Goal: Task Accomplishment & Management: Complete application form

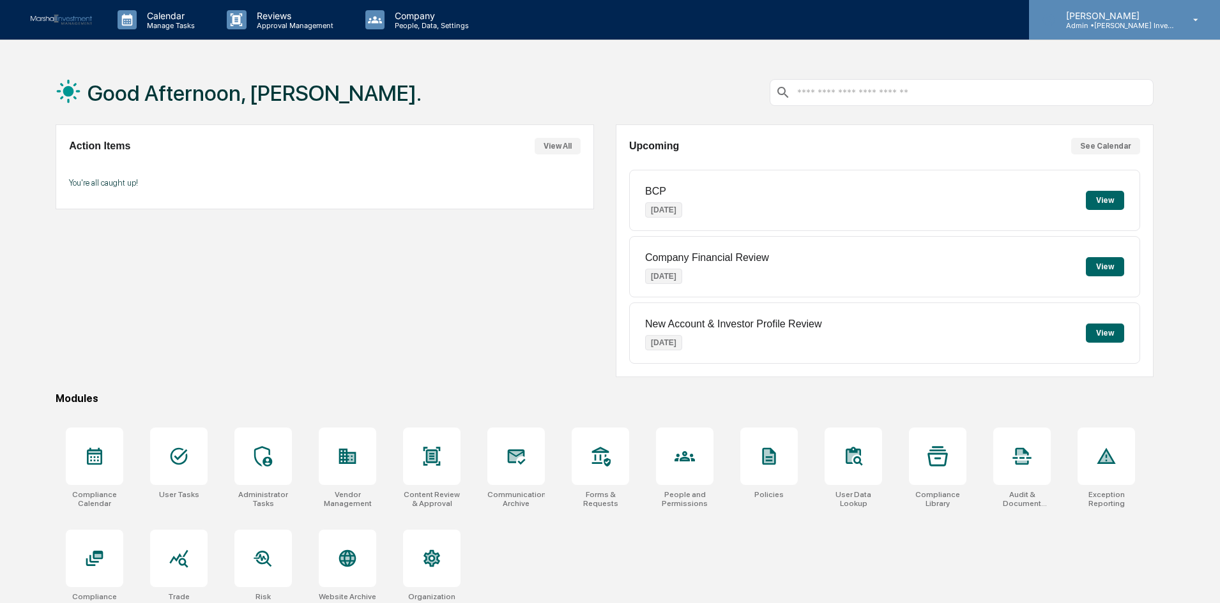
click at [1193, 19] on icon at bounding box center [1196, 20] width 22 height 12
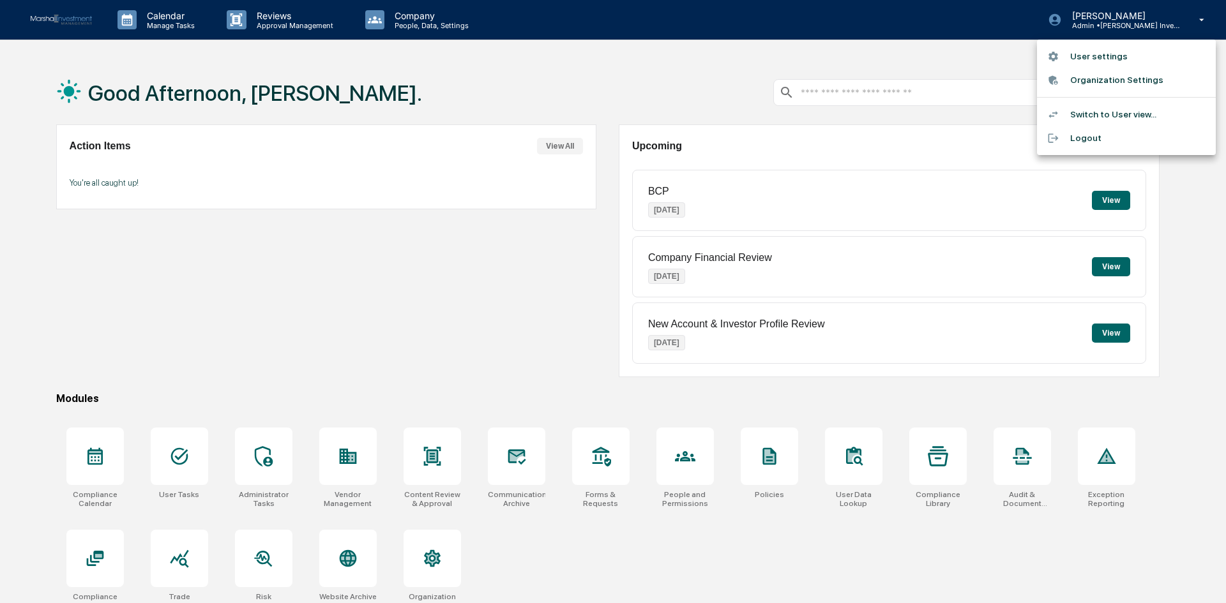
click at [1085, 112] on li "Switch to User view..." at bounding box center [1126, 115] width 179 height 24
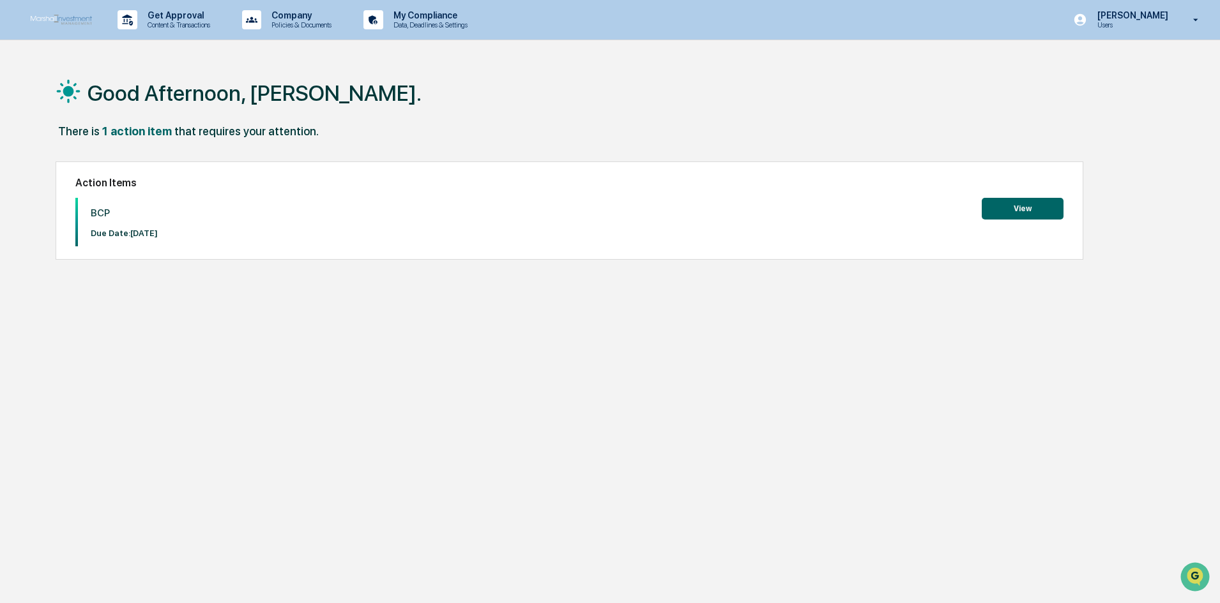
click at [1045, 202] on button "View" at bounding box center [1023, 209] width 82 height 22
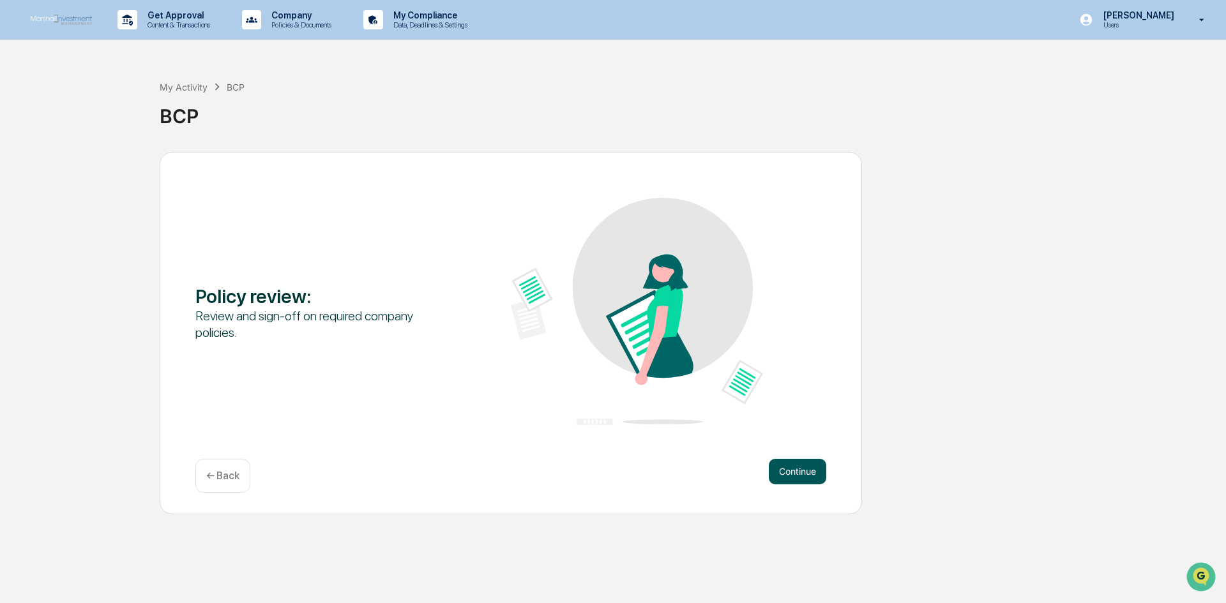
click at [802, 474] on button "Continue" at bounding box center [797, 472] width 57 height 26
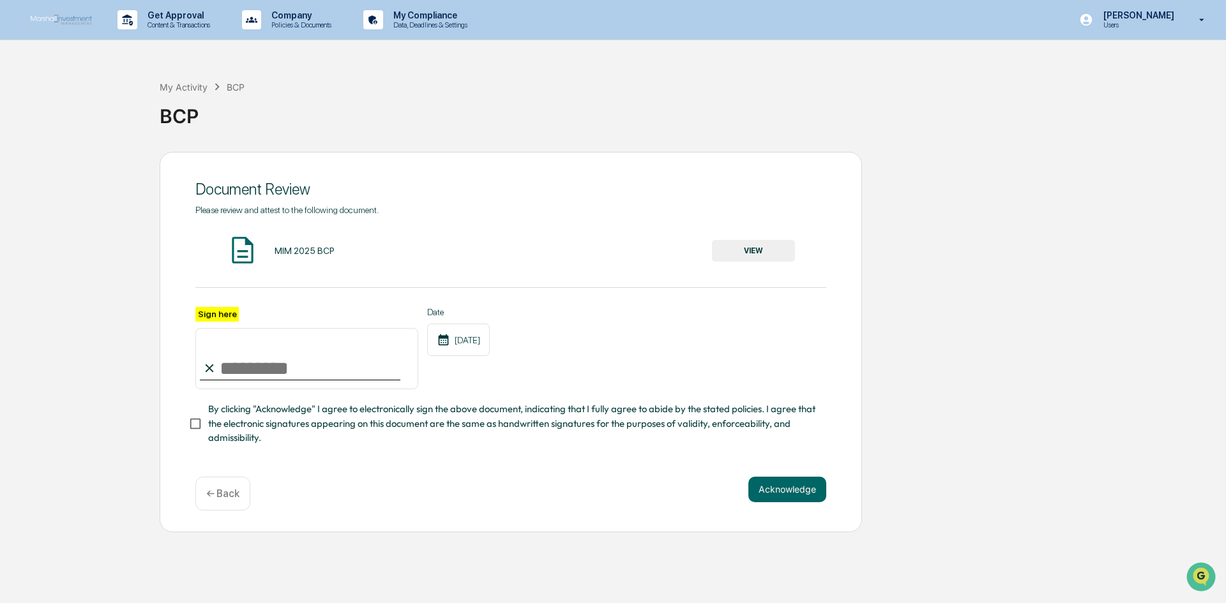
click at [384, 375] on input "Sign here" at bounding box center [306, 358] width 223 height 61
type input "**********"
click at [782, 488] on button "Acknowledge" at bounding box center [787, 490] width 78 height 26
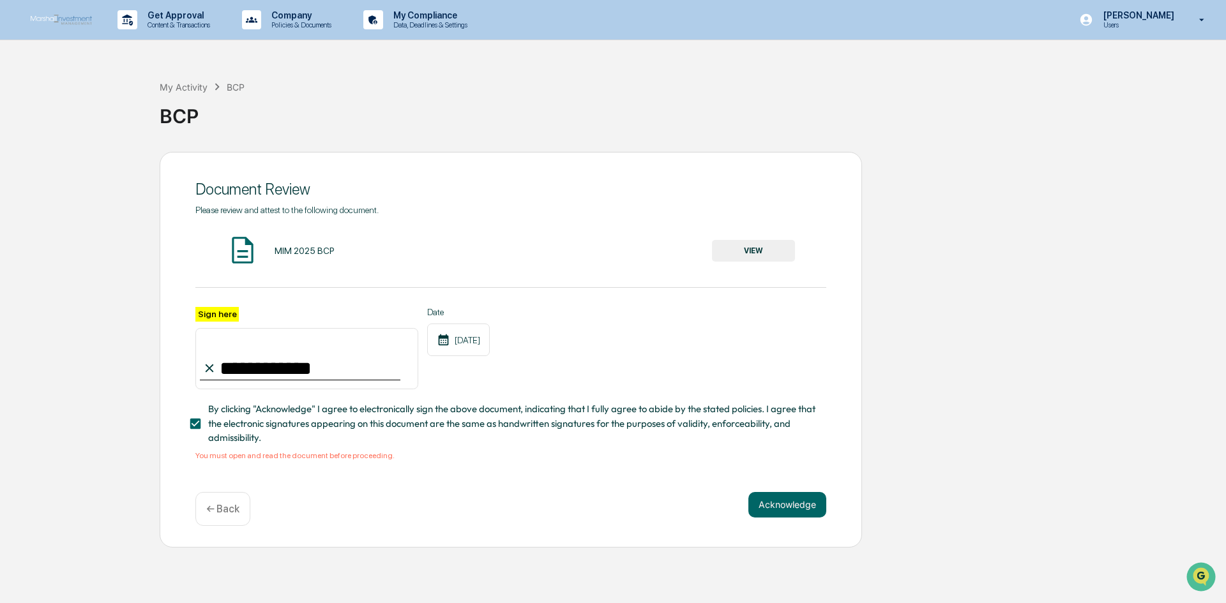
click at [288, 249] on div "MIM 2025 BCP" at bounding box center [305, 251] width 60 height 10
click at [393, 248] on div "MIM 2025 BCP VIEW" at bounding box center [510, 251] width 631 height 34
click at [762, 250] on button "VIEW" at bounding box center [753, 251] width 83 height 22
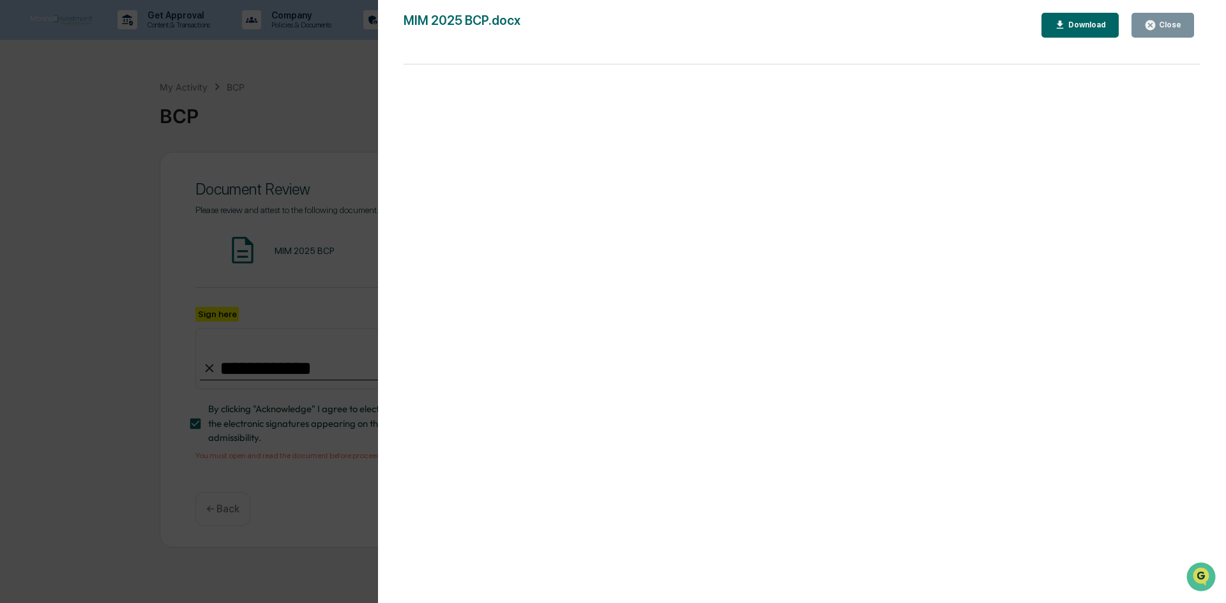
click at [1155, 26] on icon "button" at bounding box center [1151, 25] width 10 height 10
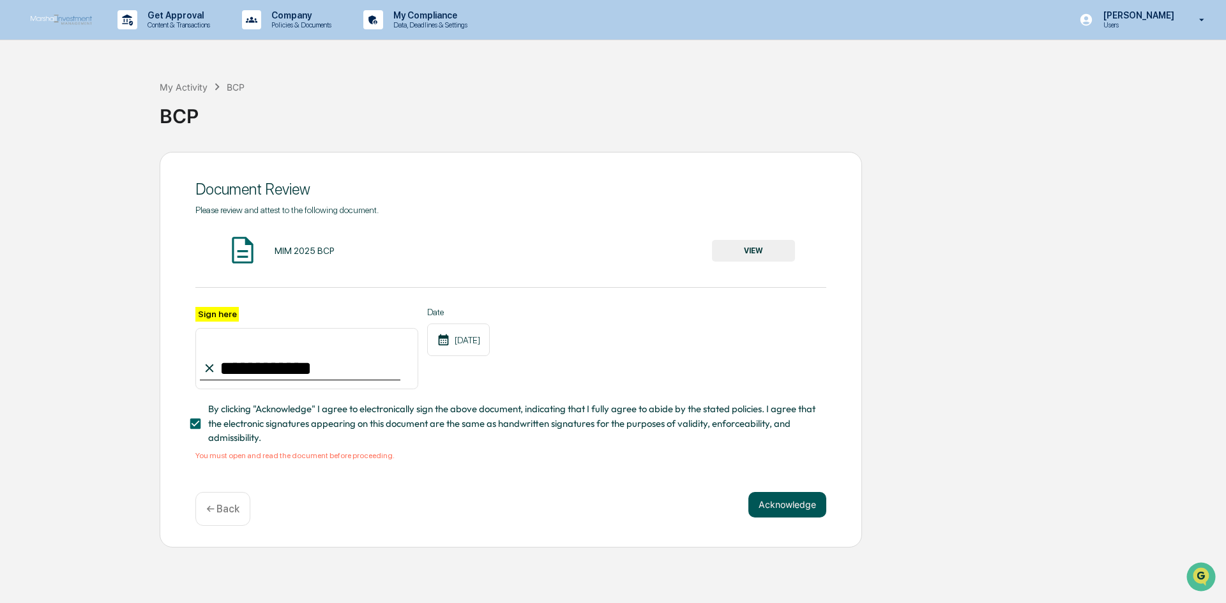
click at [771, 506] on button "Acknowledge" at bounding box center [787, 505] width 78 height 26
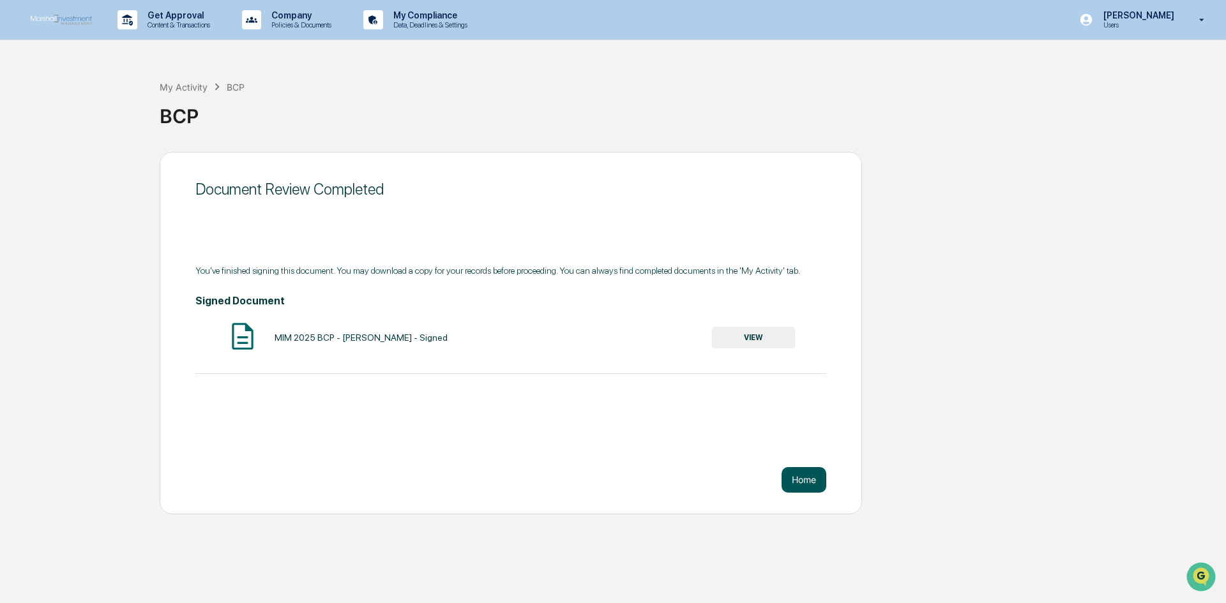
click at [795, 472] on button "Home" at bounding box center [804, 480] width 45 height 26
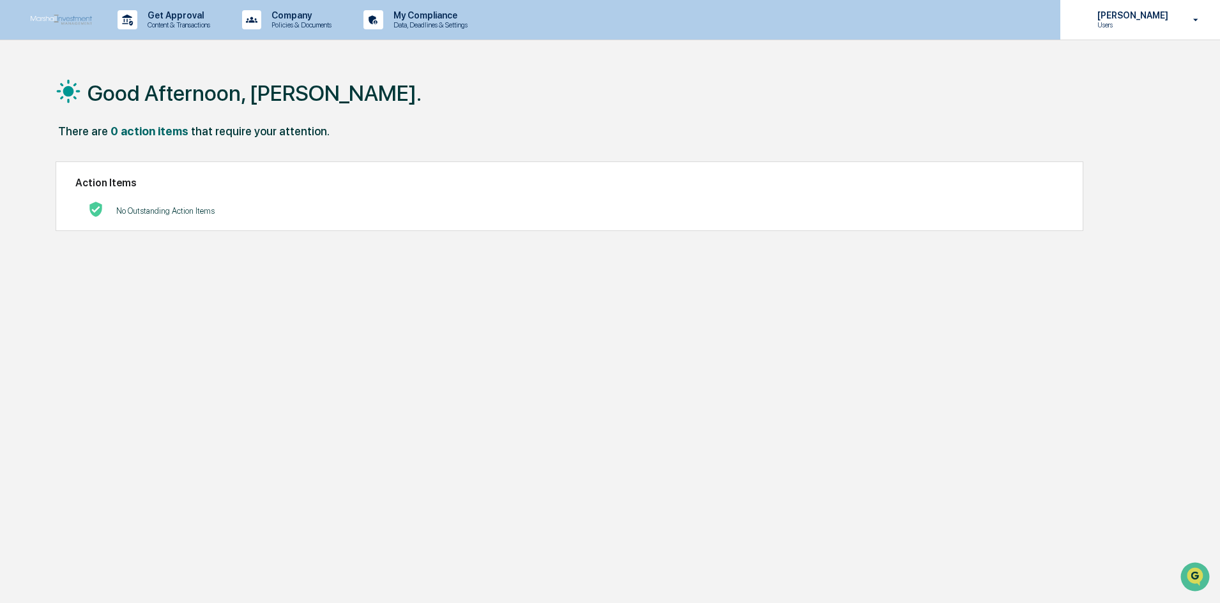
click at [1202, 15] on icon at bounding box center [1196, 20] width 22 height 12
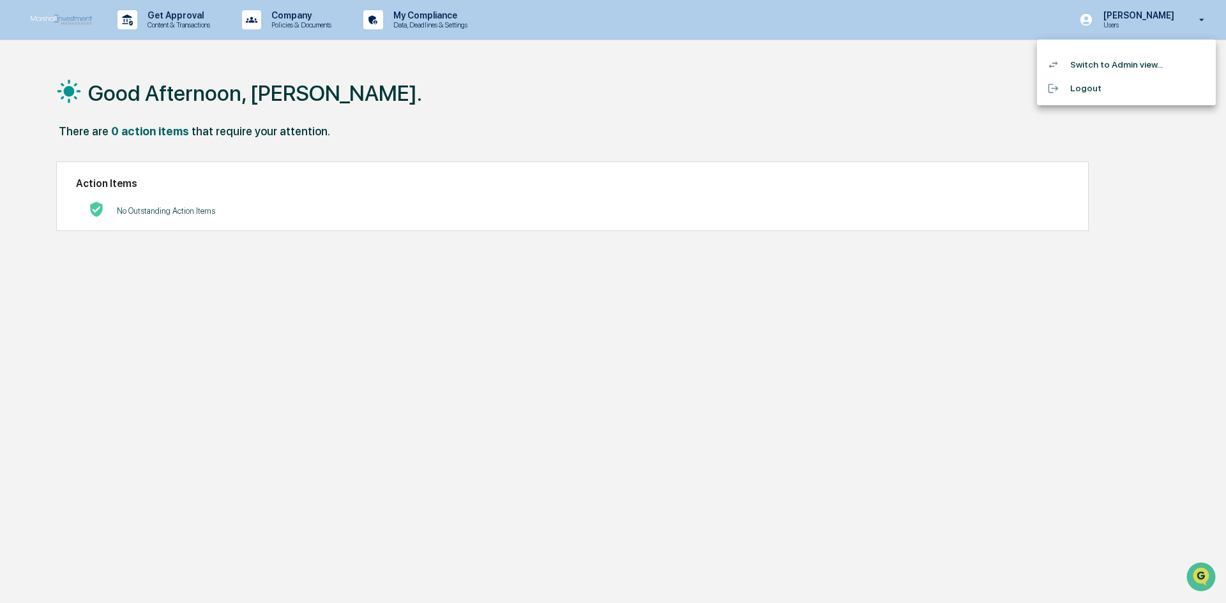
click at [1145, 61] on li "Switch to Admin view..." at bounding box center [1126, 65] width 179 height 24
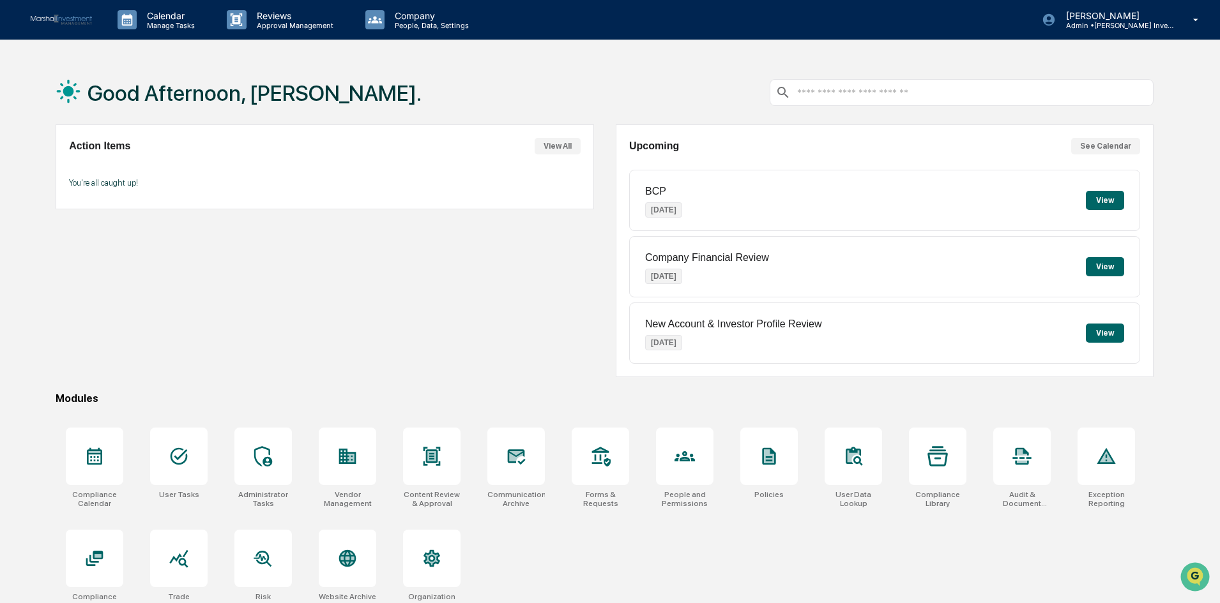
click at [1092, 199] on button "View" at bounding box center [1105, 200] width 38 height 19
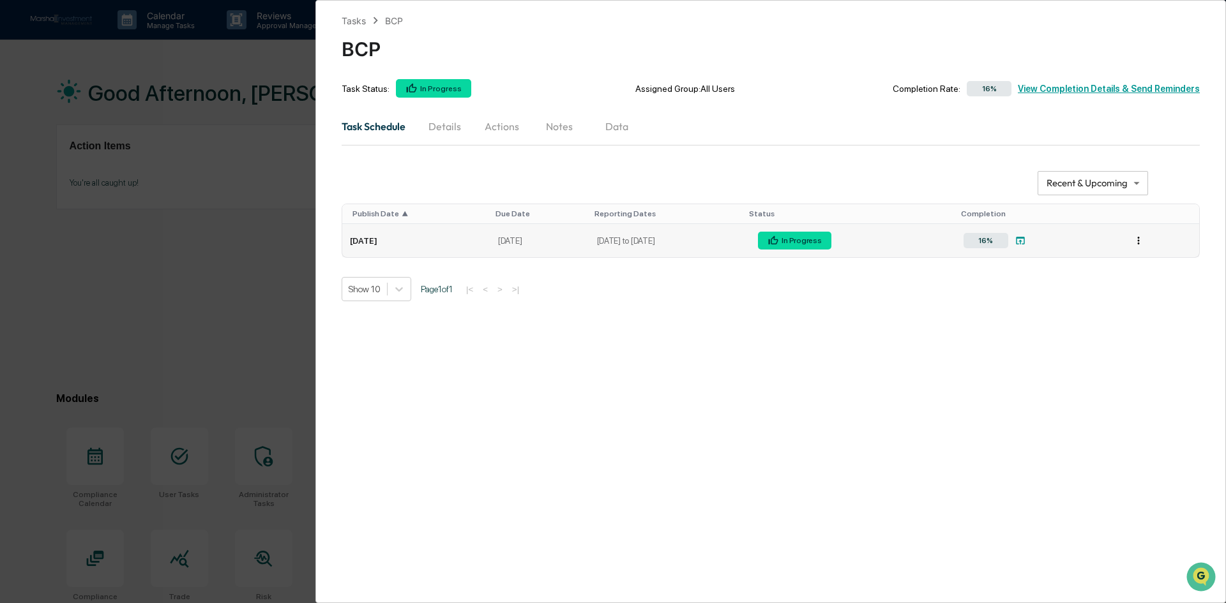
click at [1141, 241] on html "**********" at bounding box center [613, 301] width 1226 height 603
click at [980, 328] on html "**********" at bounding box center [613, 301] width 1226 height 603
click at [255, 300] on div "**********" at bounding box center [613, 301] width 1226 height 603
click at [1157, 87] on div "16% View Completion Details & Send Reminders" at bounding box center [1079, 89] width 239 height 18
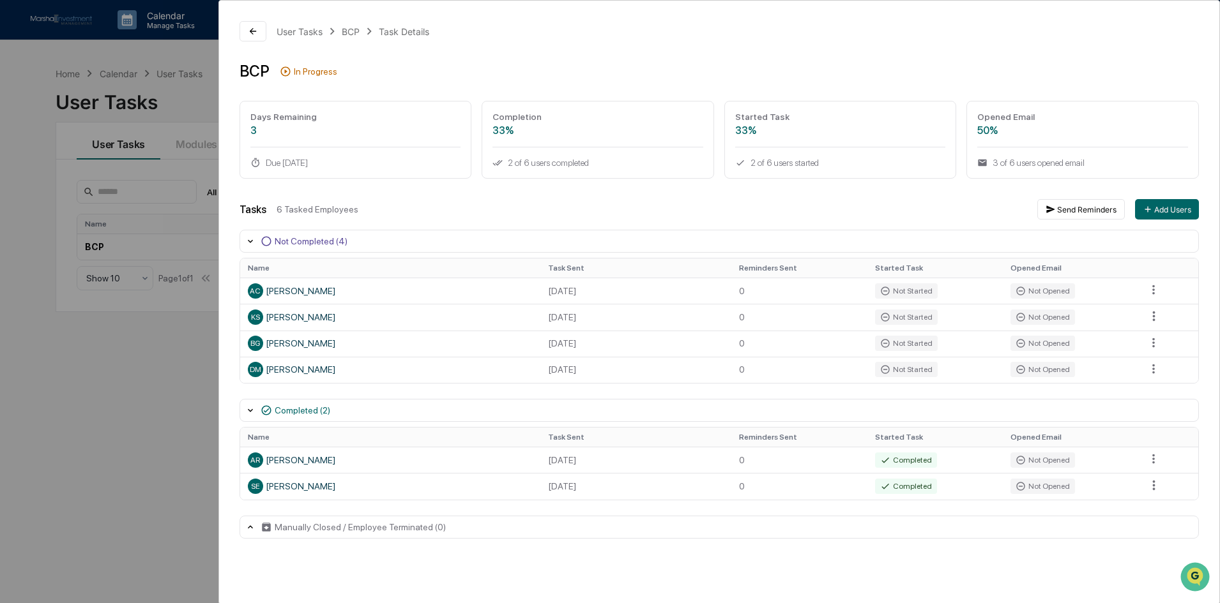
click at [250, 238] on icon at bounding box center [250, 241] width 10 height 10
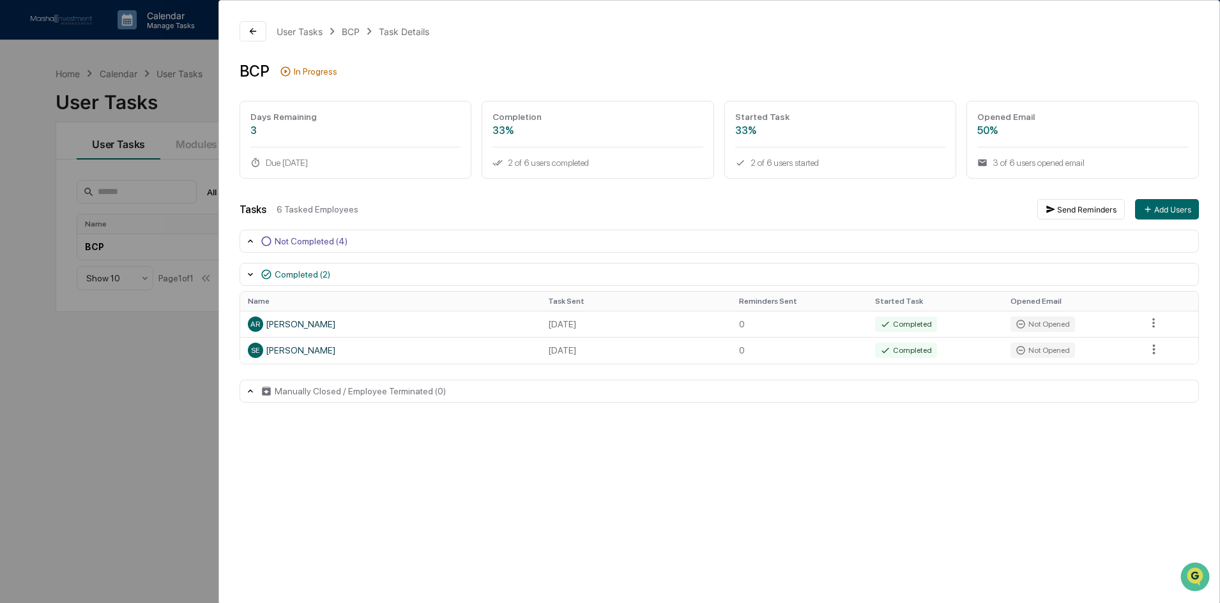
click at [252, 238] on icon at bounding box center [250, 241] width 10 height 10
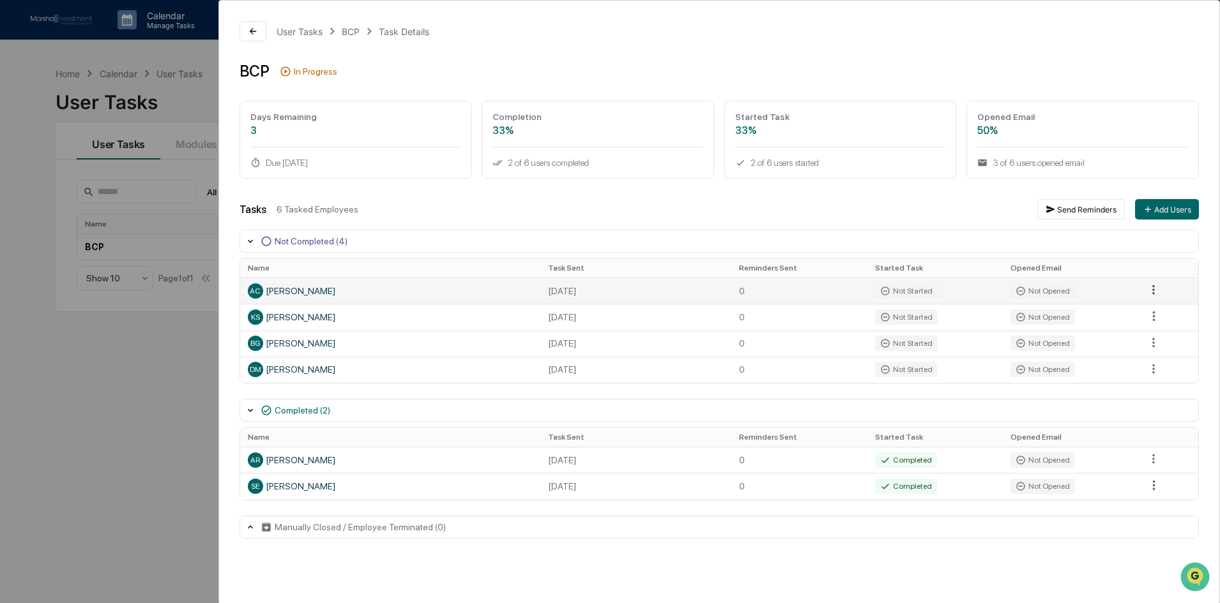
click at [1153, 285] on html "Calendar Manage Tasks Reviews Approval Management Company People, Data, Setting…" at bounding box center [610, 301] width 1220 height 603
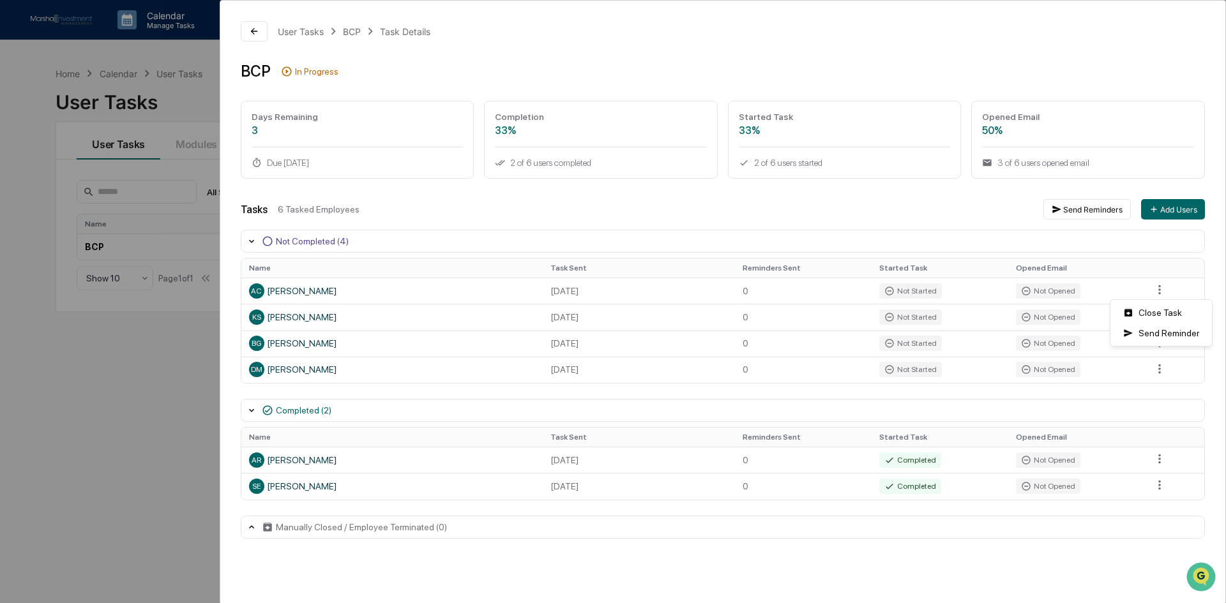
click at [1157, 285] on html "Calendar Manage Tasks Reviews Approval Management Company People, Data, Setting…" at bounding box center [613, 301] width 1226 height 603
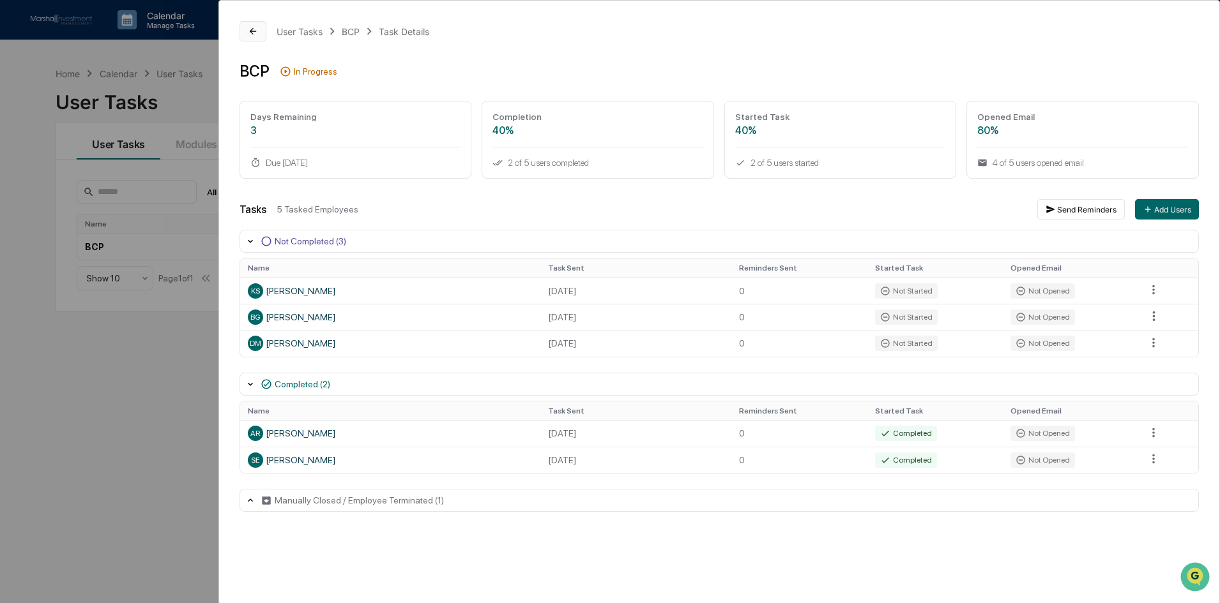
click at [259, 30] on button at bounding box center [252, 31] width 27 height 20
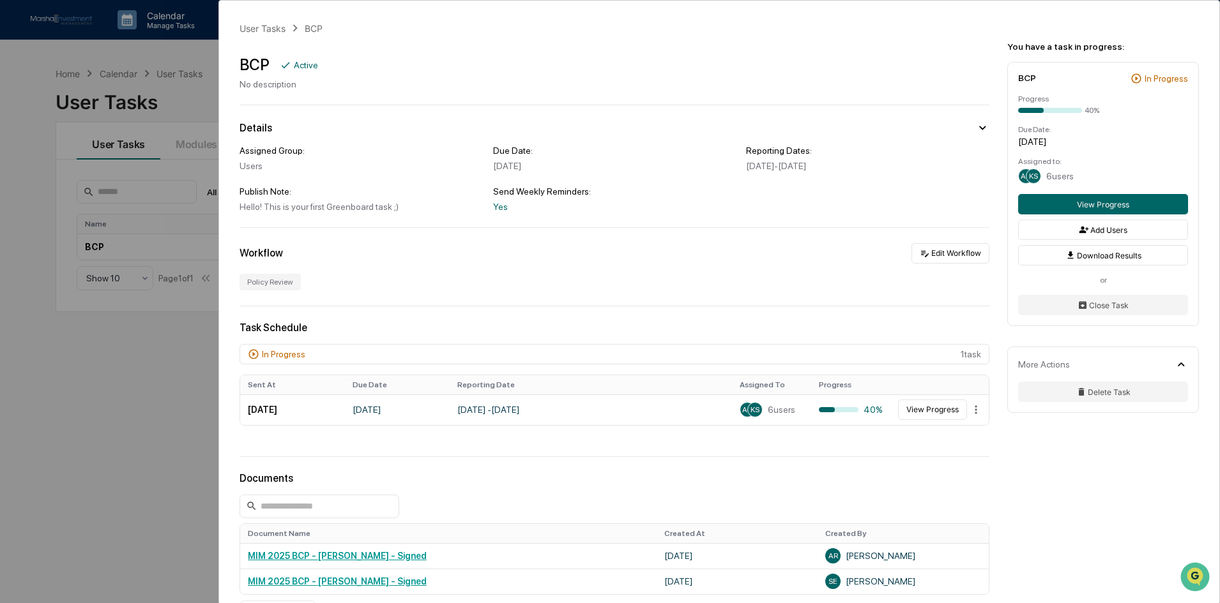
click at [122, 354] on div "User Tasks BCP BCP Active No description Details Assigned Group: Users Due Date…" at bounding box center [610, 301] width 1220 height 603
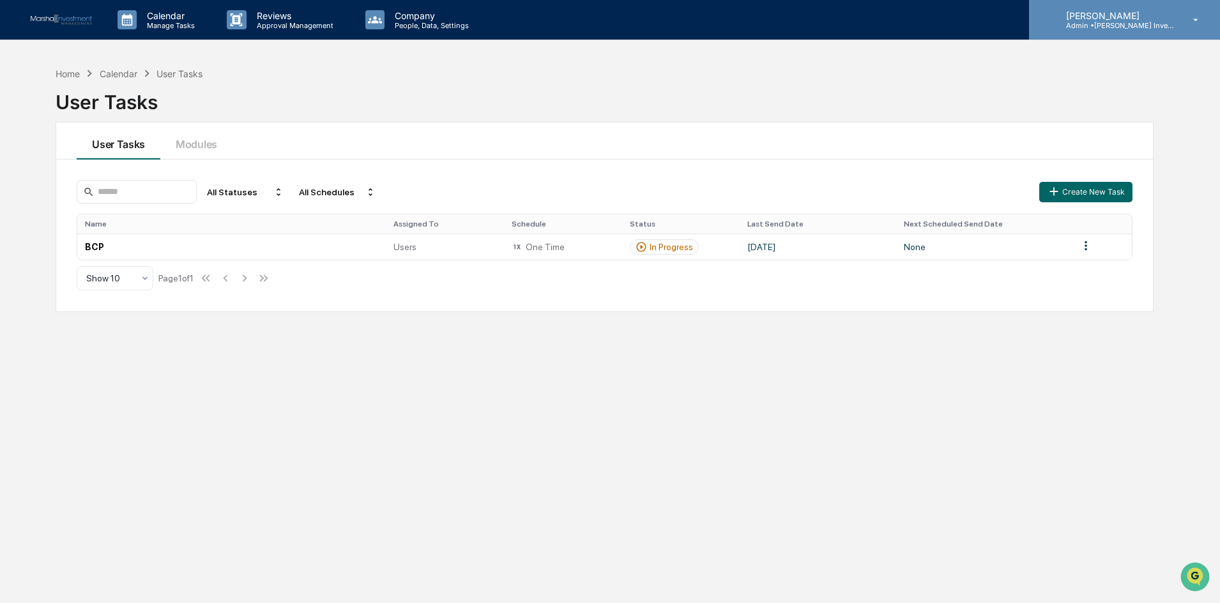
click at [1190, 13] on div "[PERSON_NAME] Admin • [PERSON_NAME] Investment Management" at bounding box center [1124, 20] width 191 height 40
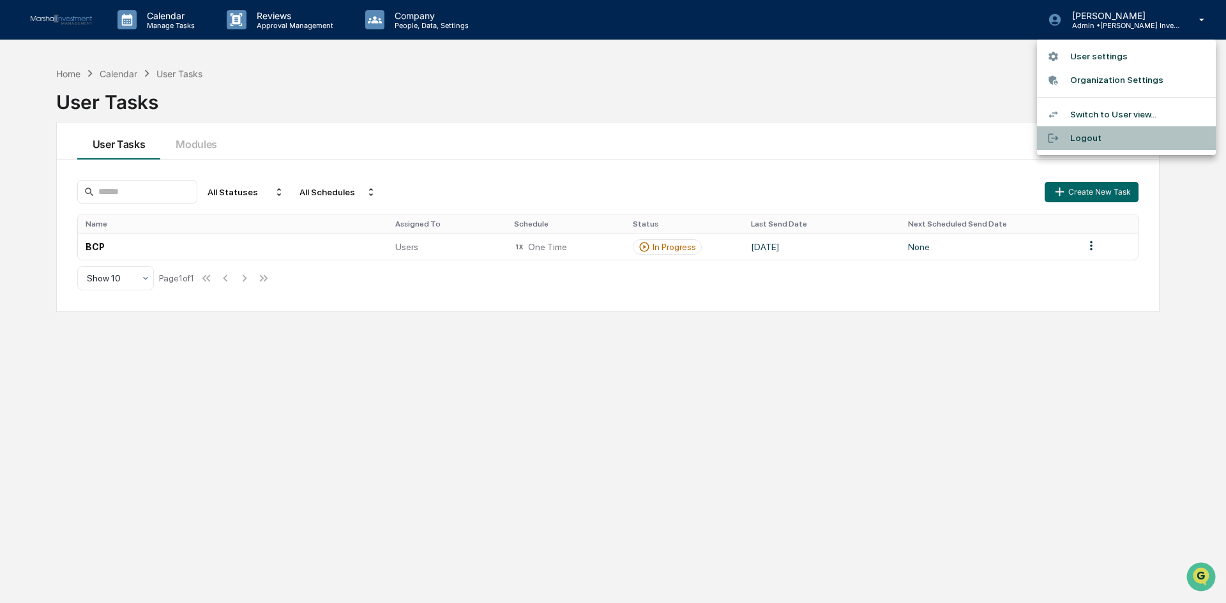
click at [1093, 137] on li "Logout" at bounding box center [1126, 138] width 179 height 24
